Goal: Check status

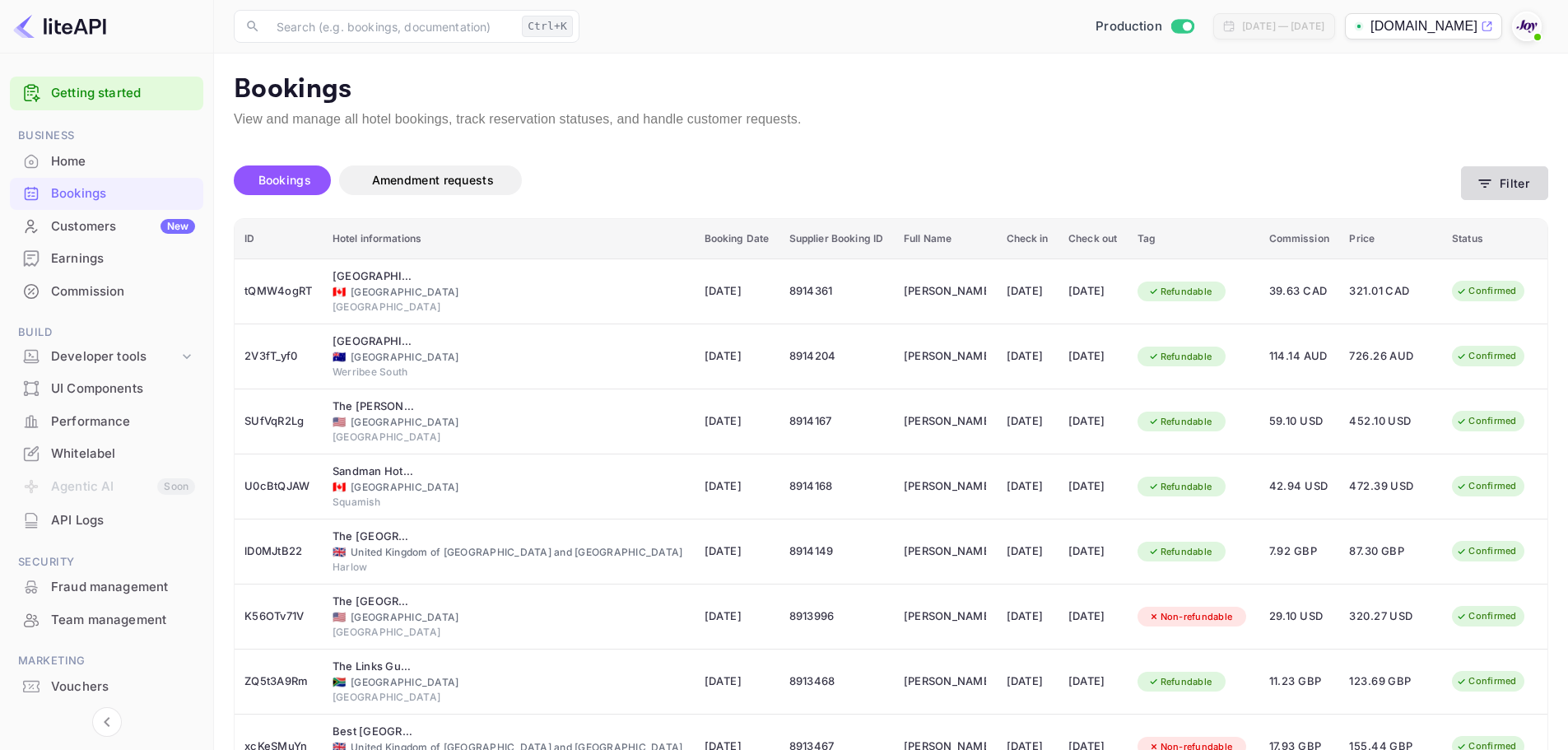
click at [1493, 179] on icon "button" at bounding box center [1484, 184] width 17 height 17
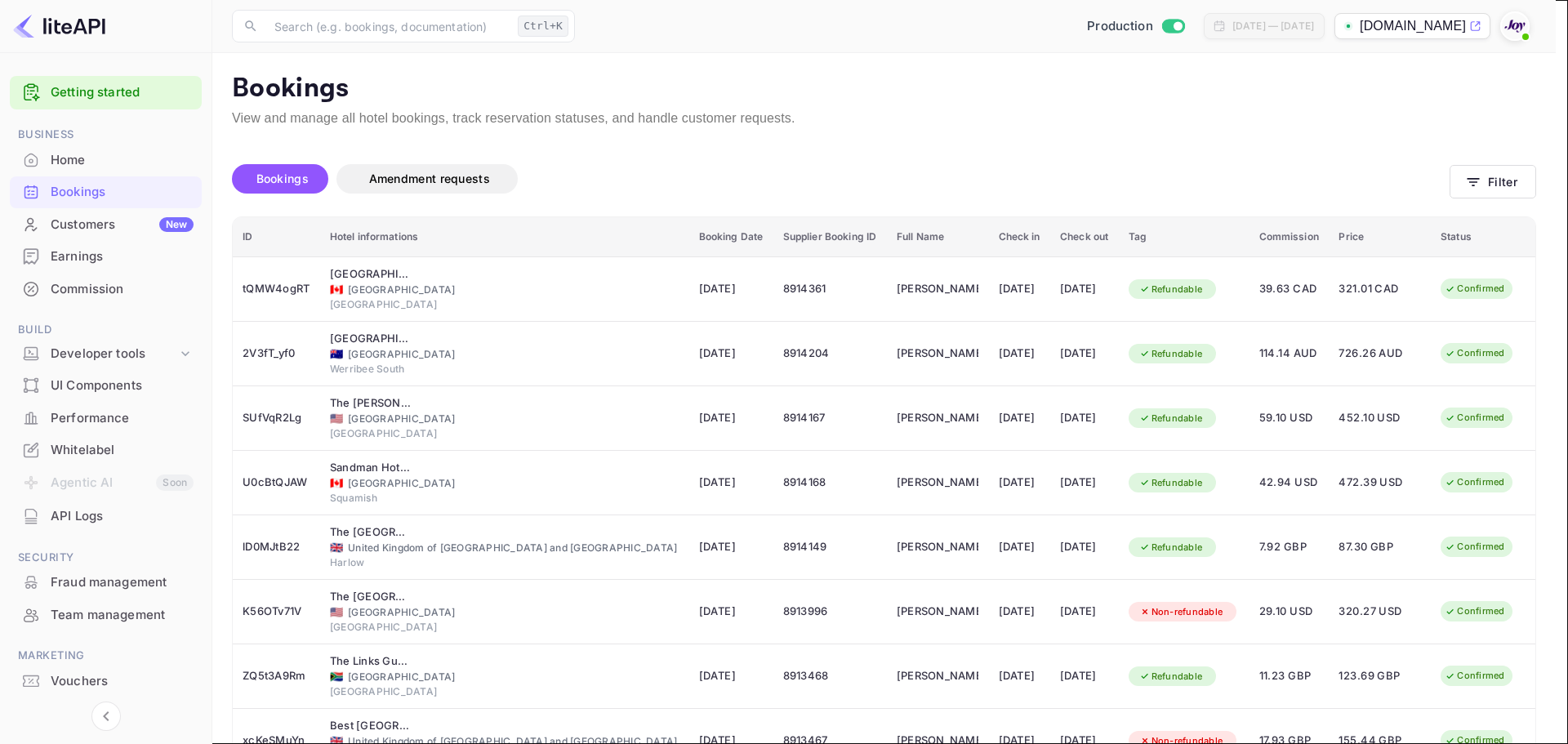
paste input "[PERSON_NAME]"
drag, startPoint x: 408, startPoint y: 366, endPoint x: 230, endPoint y: 348, distance: 178.9
type input "[PERSON_NAME]"
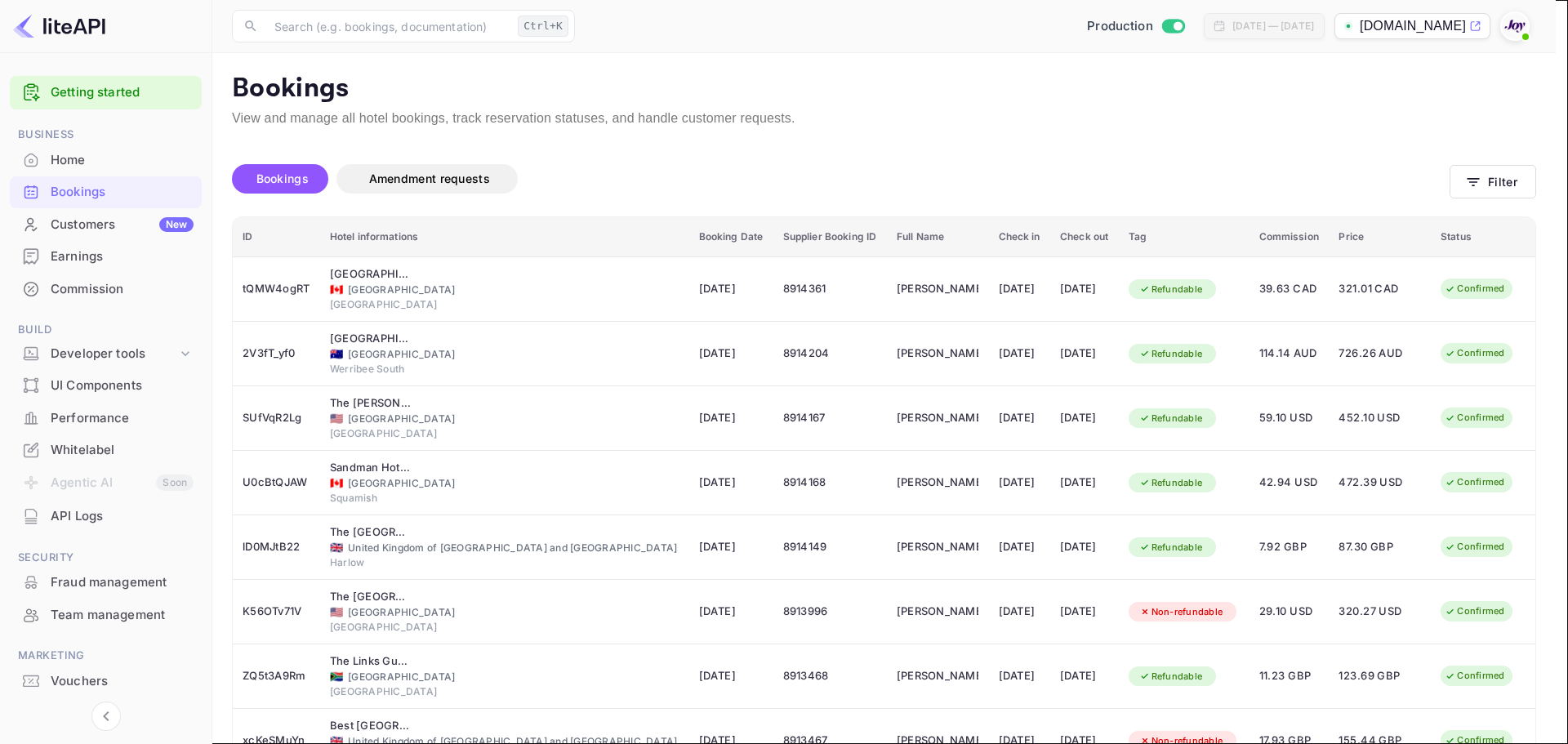
paste input "Truijen"
type input "Truijen"
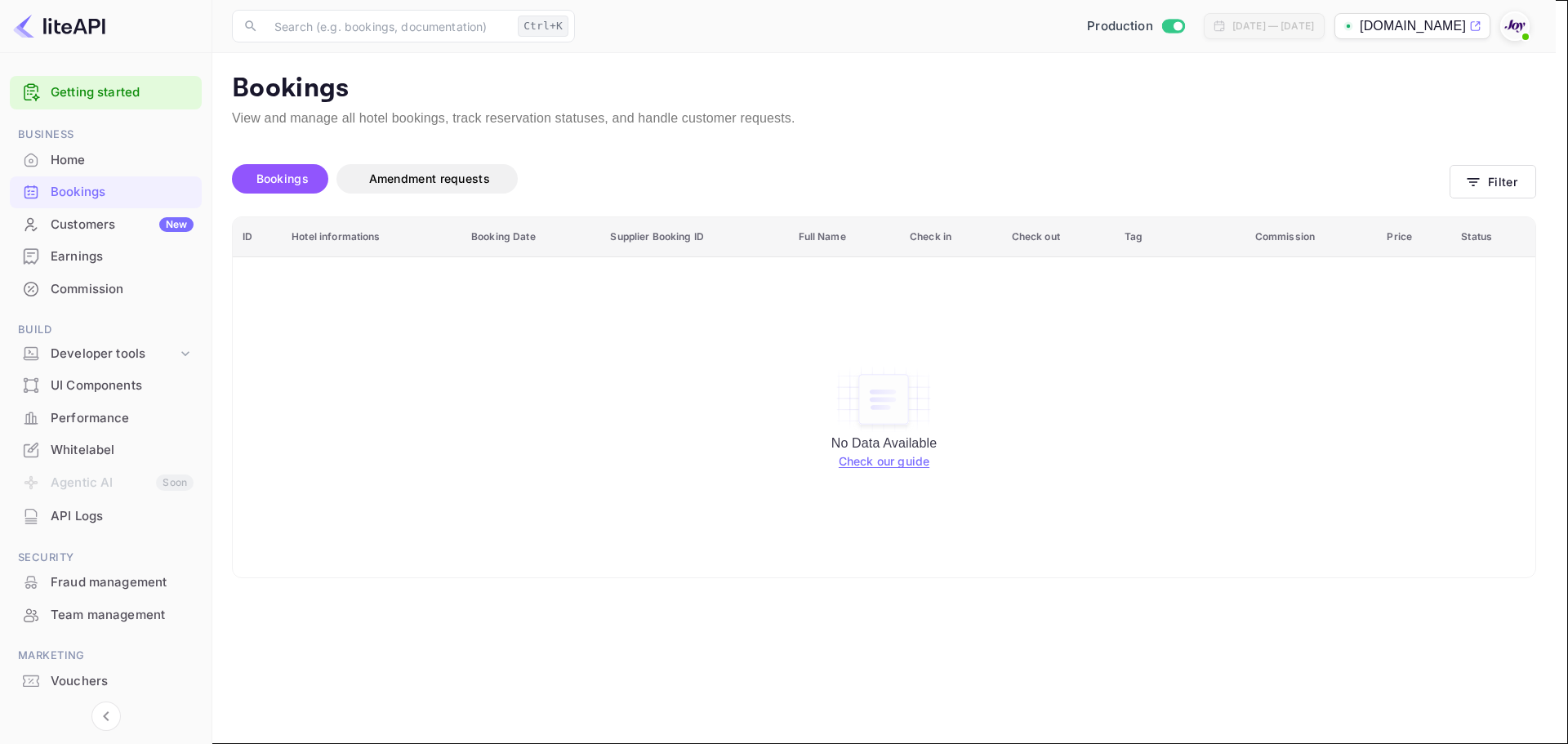
drag, startPoint x: 271, startPoint y: 365, endPoint x: 106, endPoint y: 327, distance: 169.3
drag, startPoint x: 907, startPoint y: 366, endPoint x: 597, endPoint y: 333, distance: 311.8
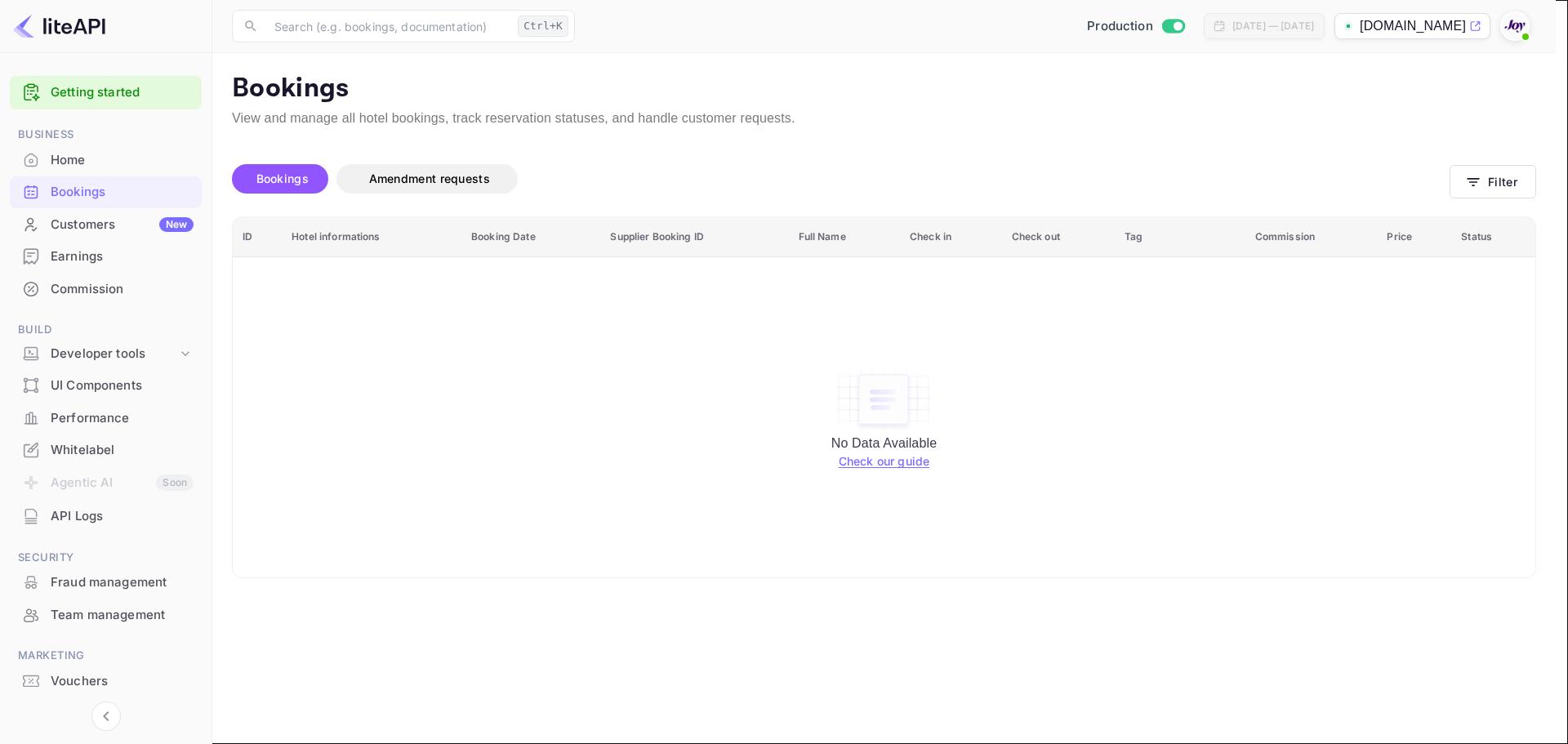
paste input "Kotzeff"
type input "Kotzeff"
